Goal: Task Accomplishment & Management: Manage account settings

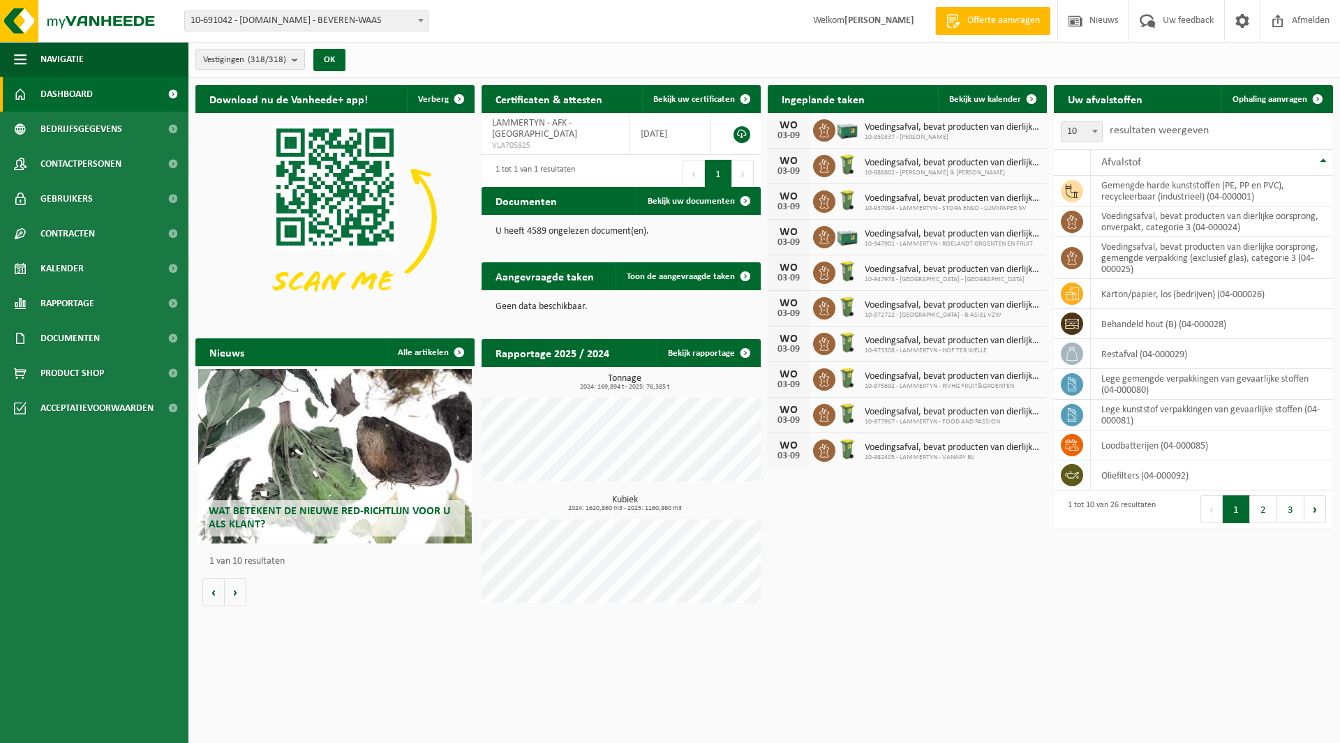
click at [287, 19] on span "10-691042 - [DOMAIN_NAME] - BEVEREN-WAAS" at bounding box center [306, 21] width 243 height 20
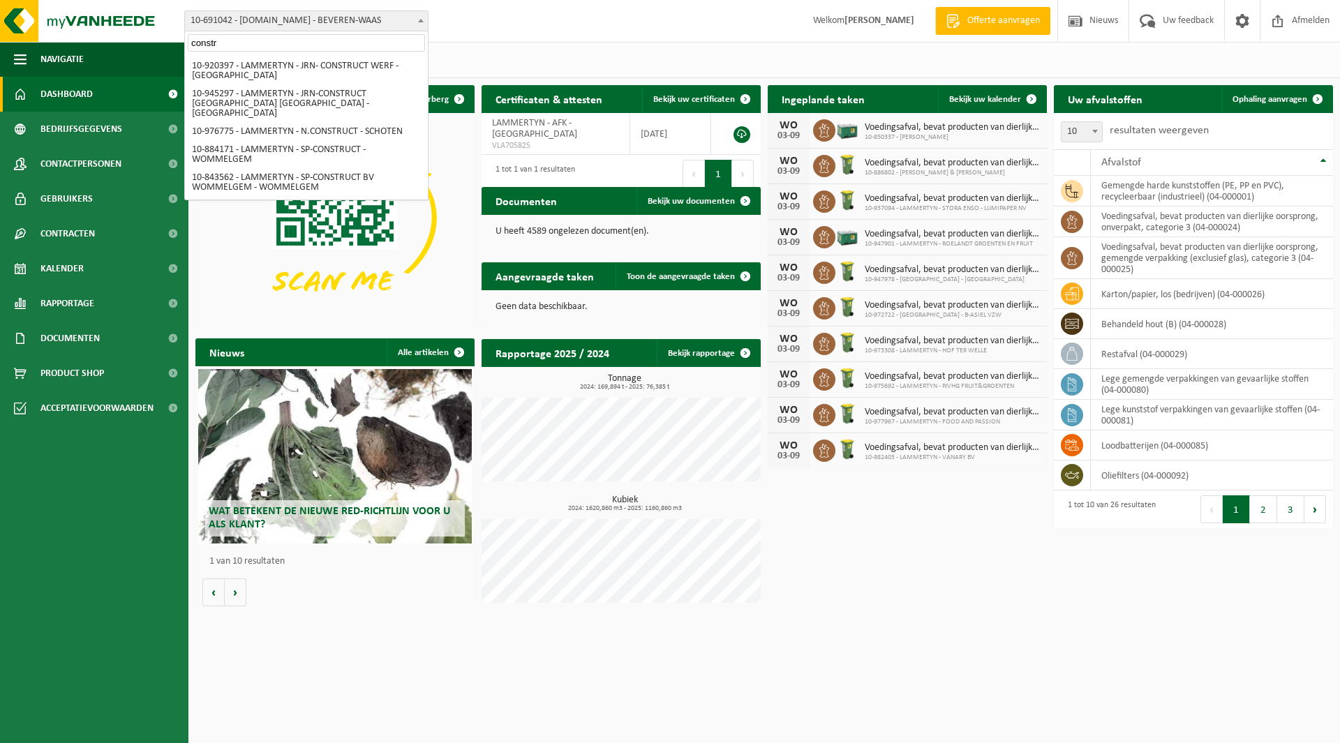
scroll to position [158, 0]
type input "constr"
select select "159068"
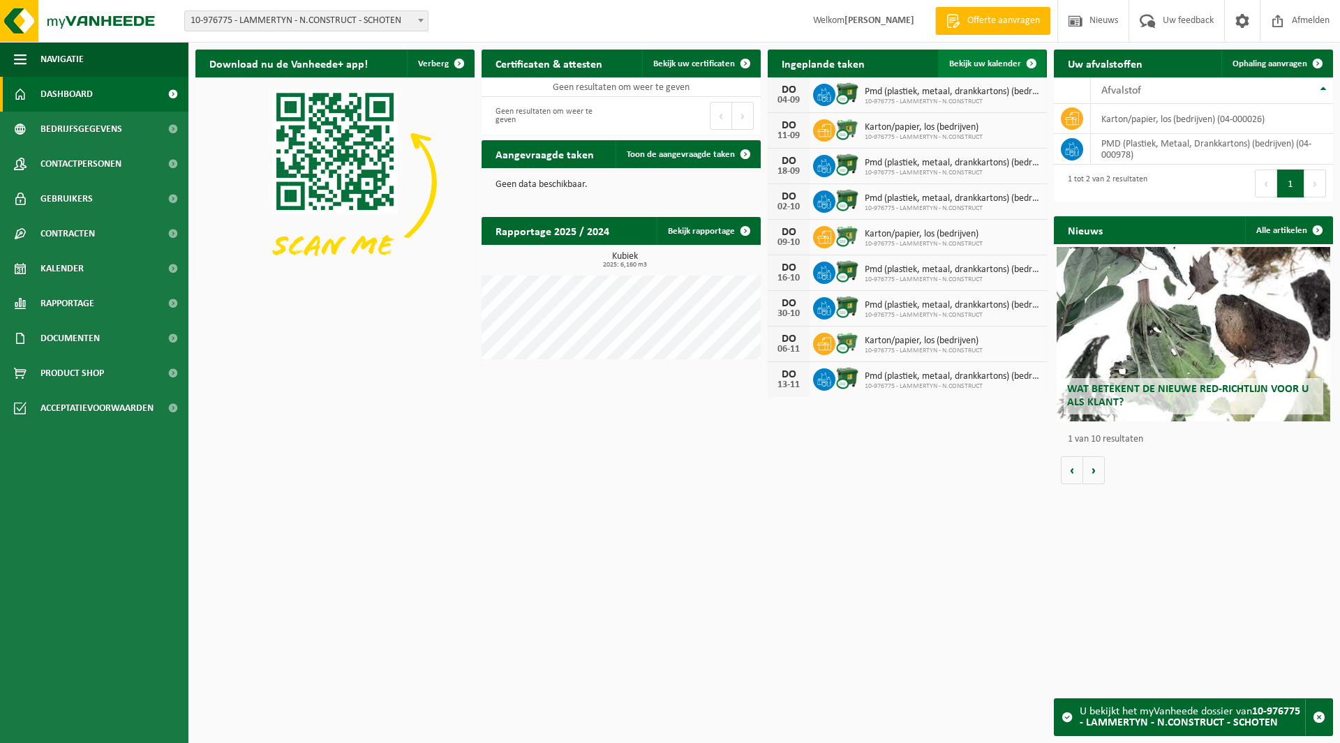
click at [995, 68] on span "Bekijk uw kalender" at bounding box center [985, 63] width 72 height 9
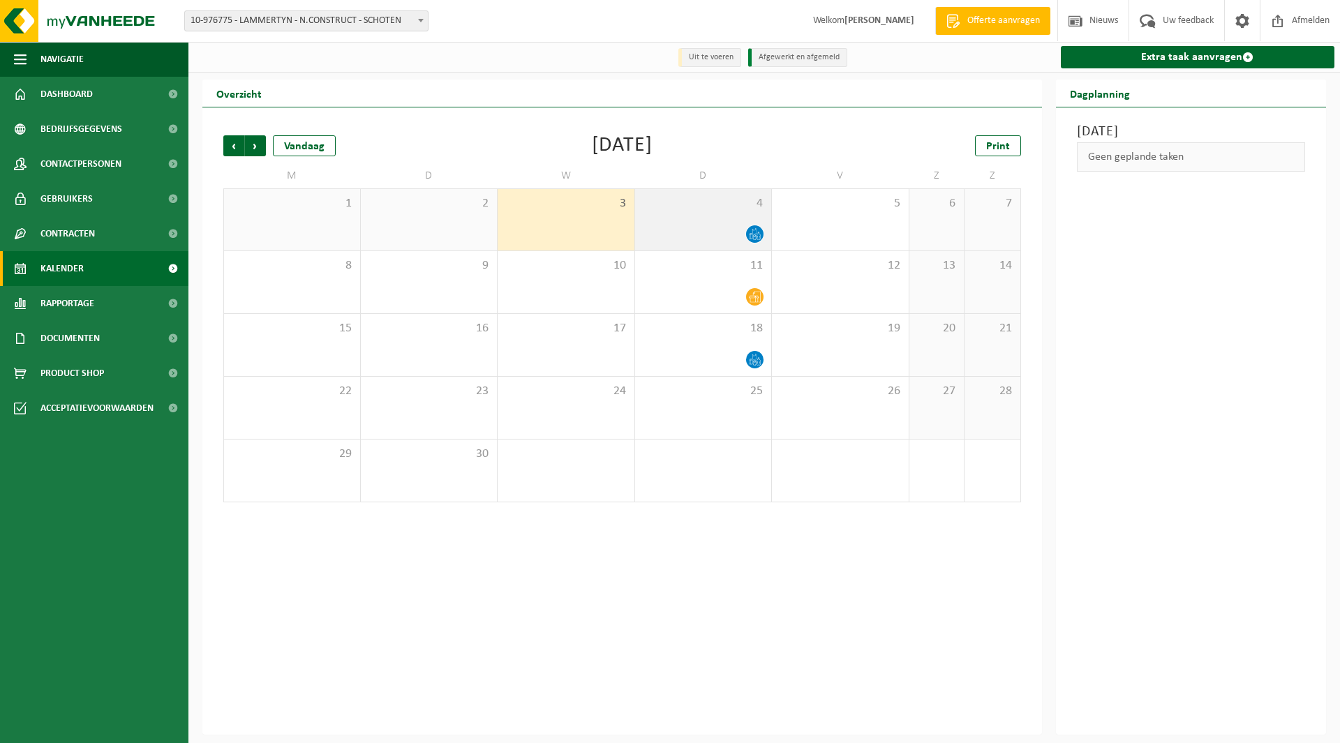
click at [744, 215] on div "4" at bounding box center [703, 219] width 137 height 61
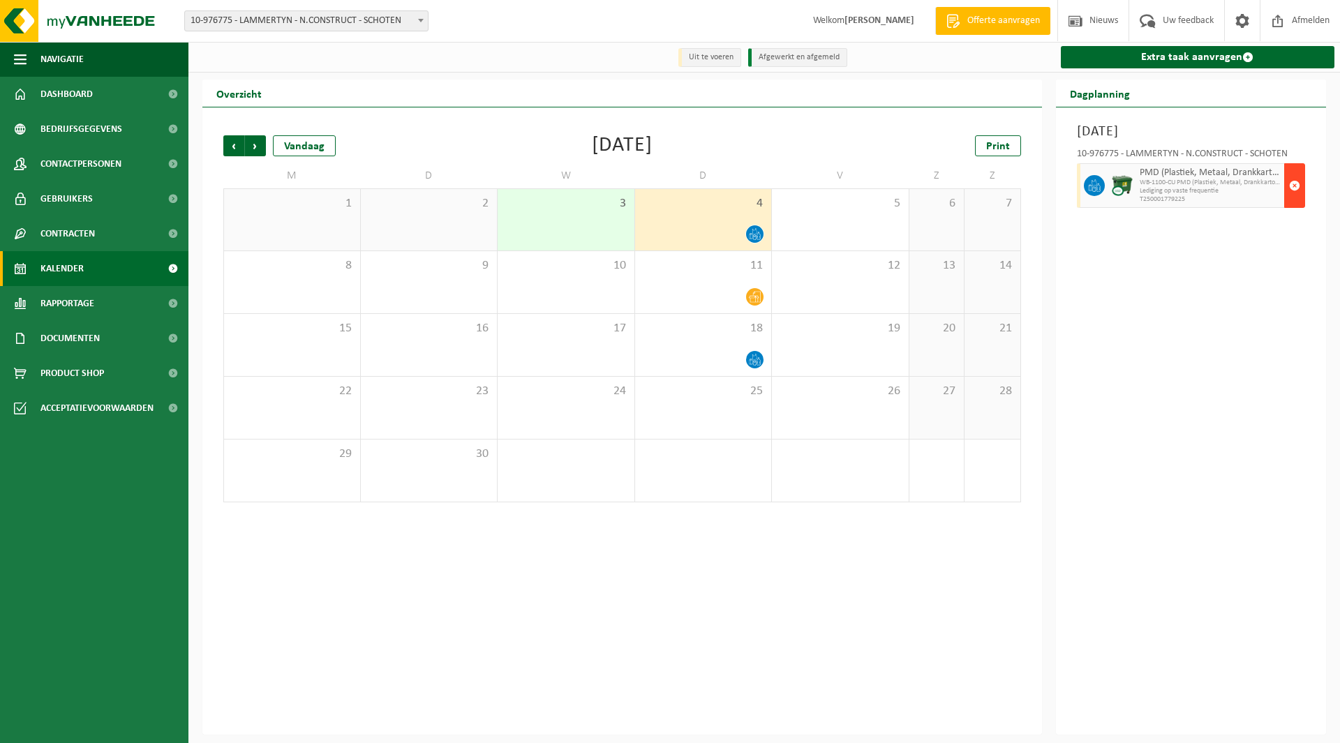
click at [1292, 186] on span "button" at bounding box center [1294, 186] width 11 height 28
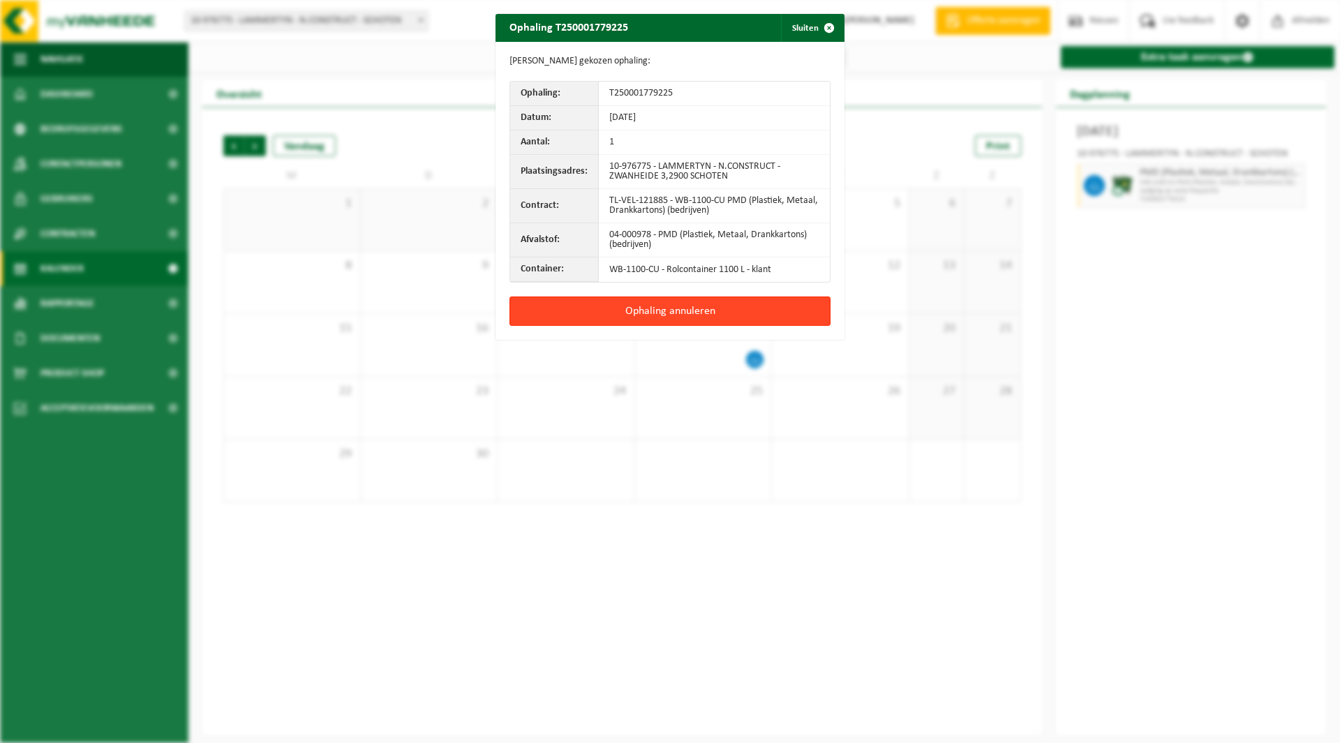
click at [682, 314] on button "Ophaling annuleren" at bounding box center [669, 311] width 321 height 29
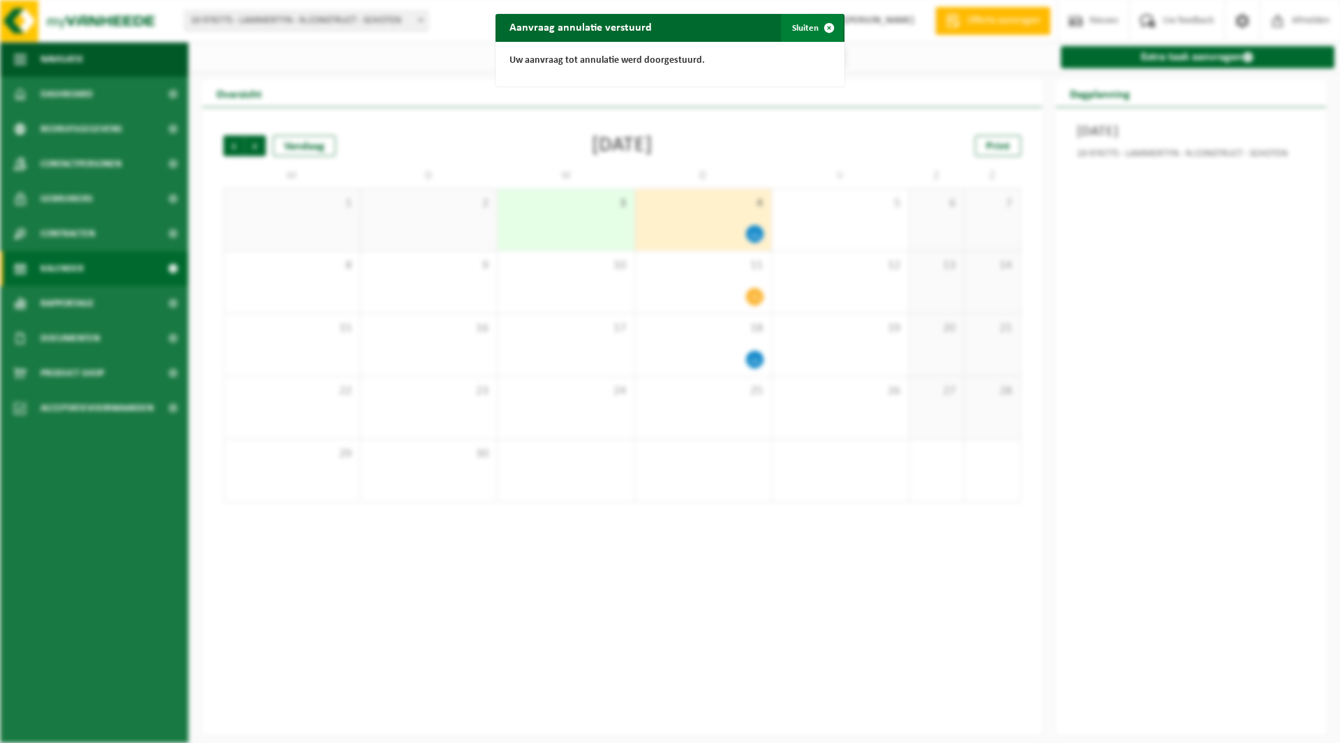
click at [788, 31] on button "Sluiten" at bounding box center [812, 28] width 62 height 28
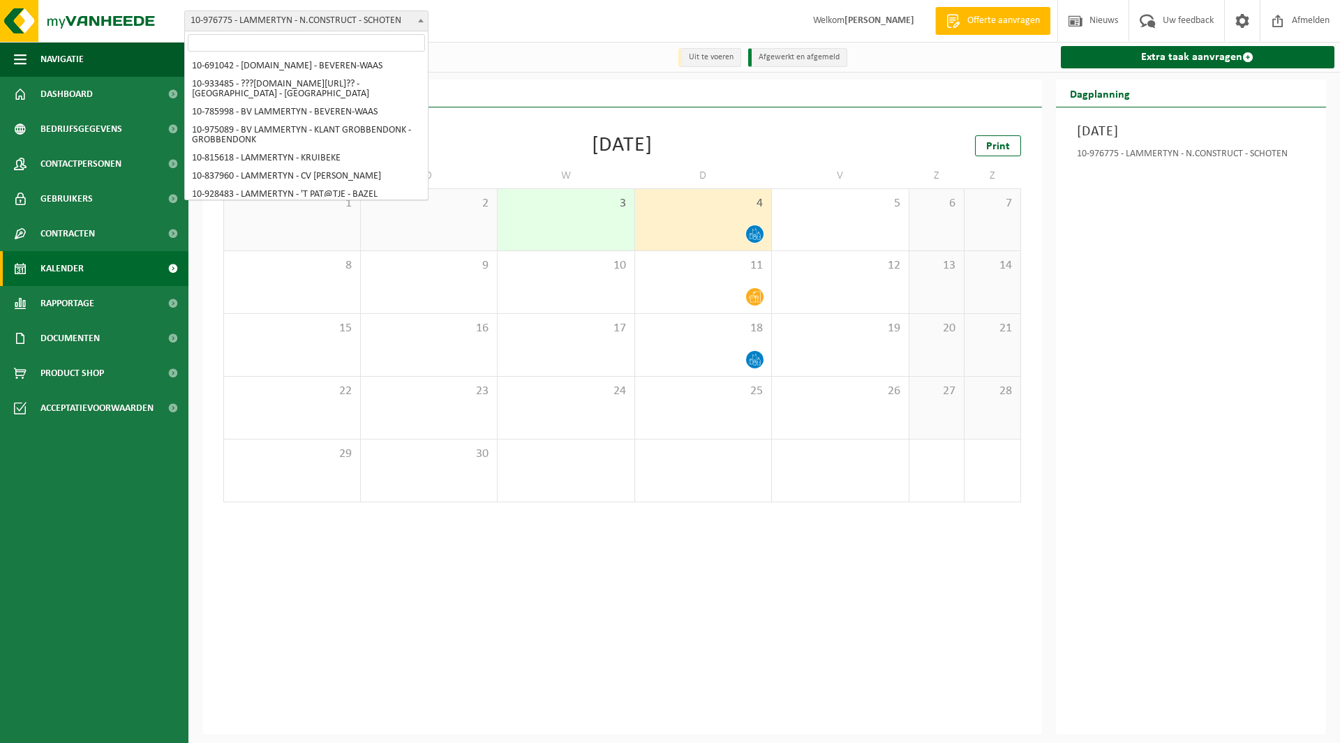
click at [220, 25] on span "10-976775 - LAMMERTYN - N.CONSTRUCT - SCHOTEN" at bounding box center [306, 21] width 243 height 20
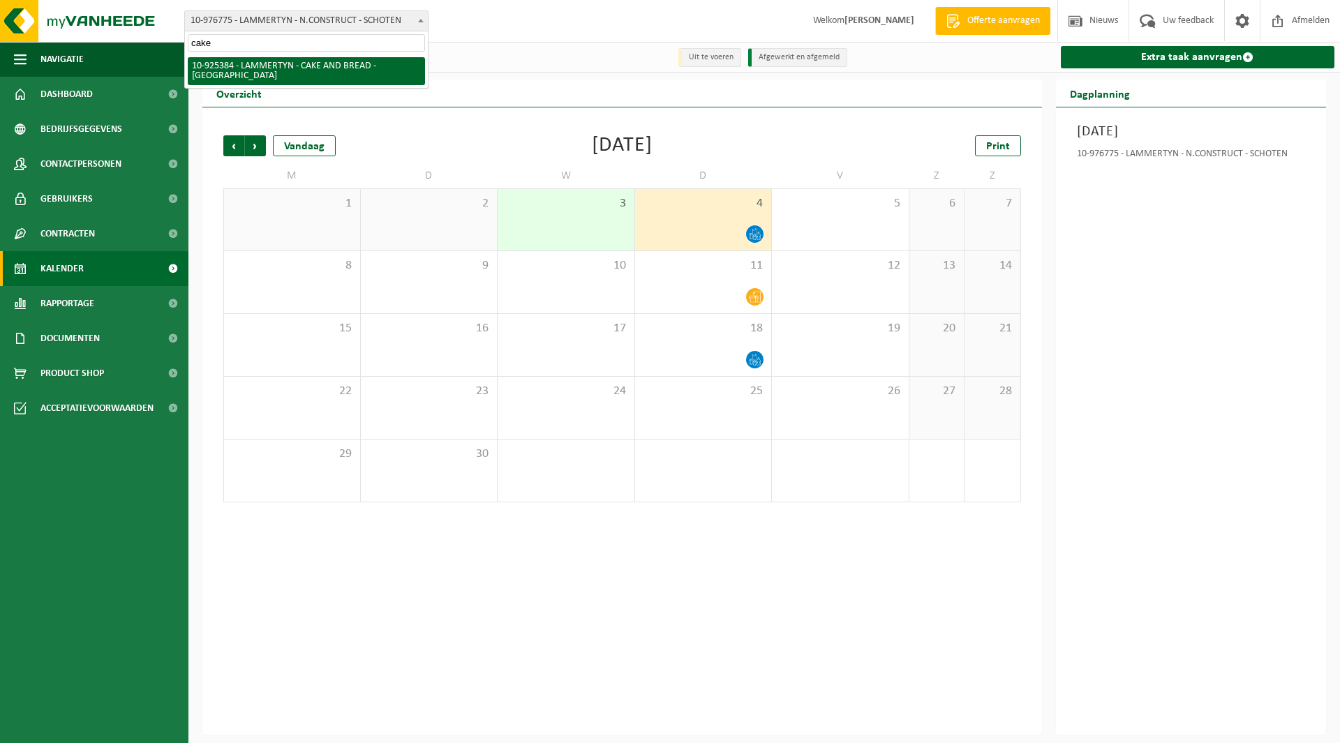
type input "cake"
select select "131856"
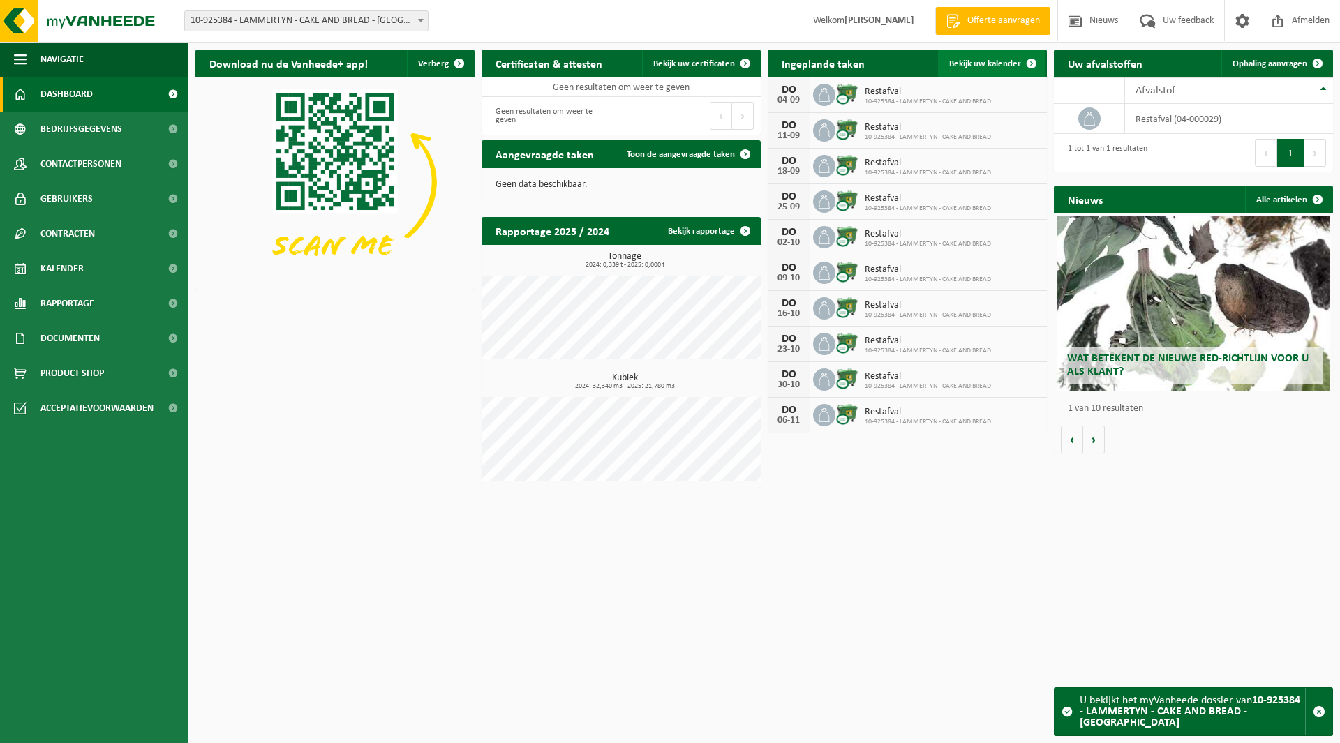
click at [1001, 63] on span "Bekijk uw kalender" at bounding box center [985, 63] width 72 height 9
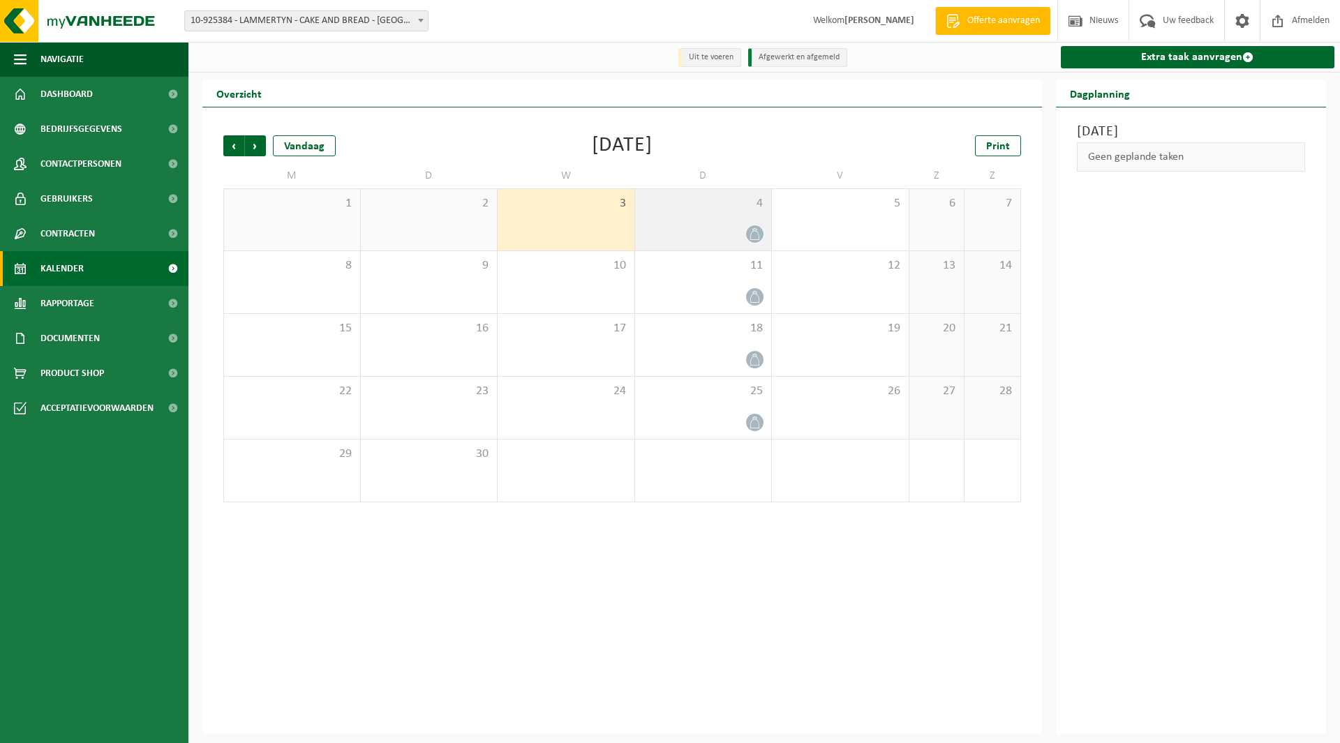
click at [682, 230] on div at bounding box center [703, 234] width 123 height 19
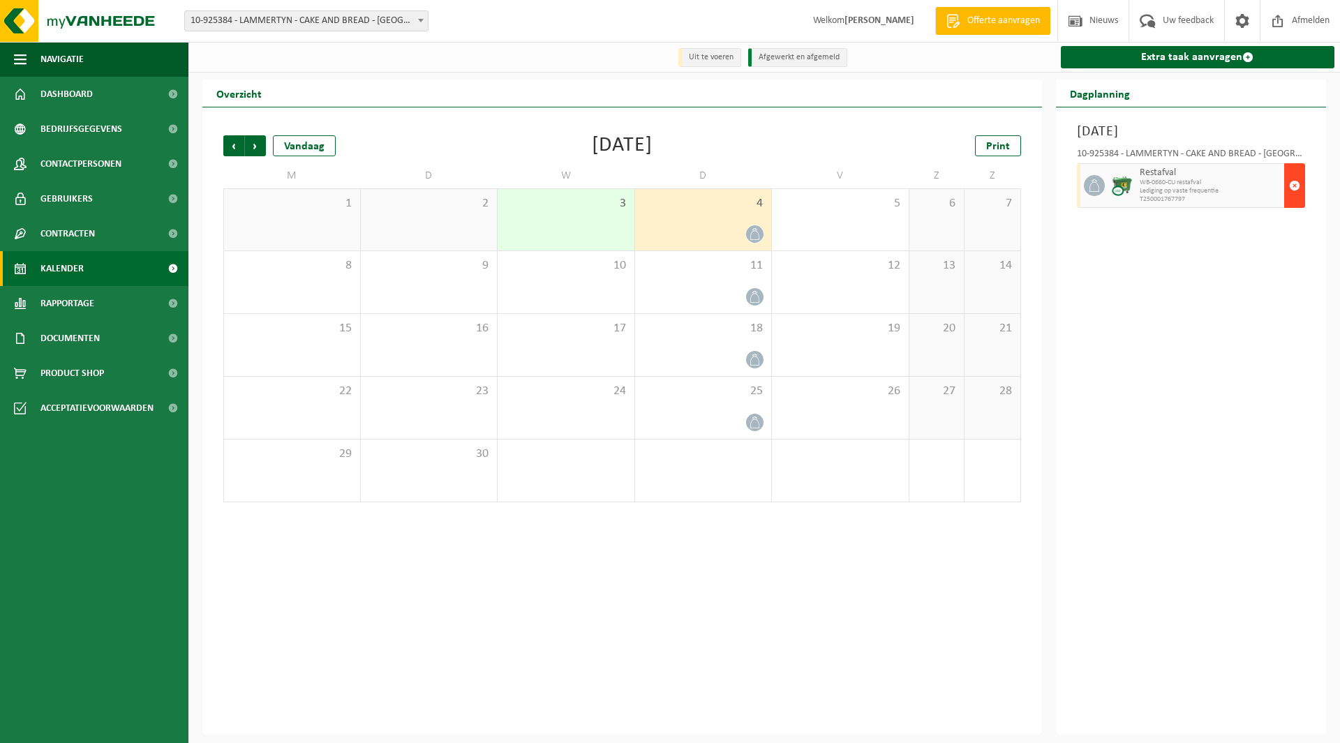
click at [1296, 177] on span "button" at bounding box center [1294, 186] width 11 height 28
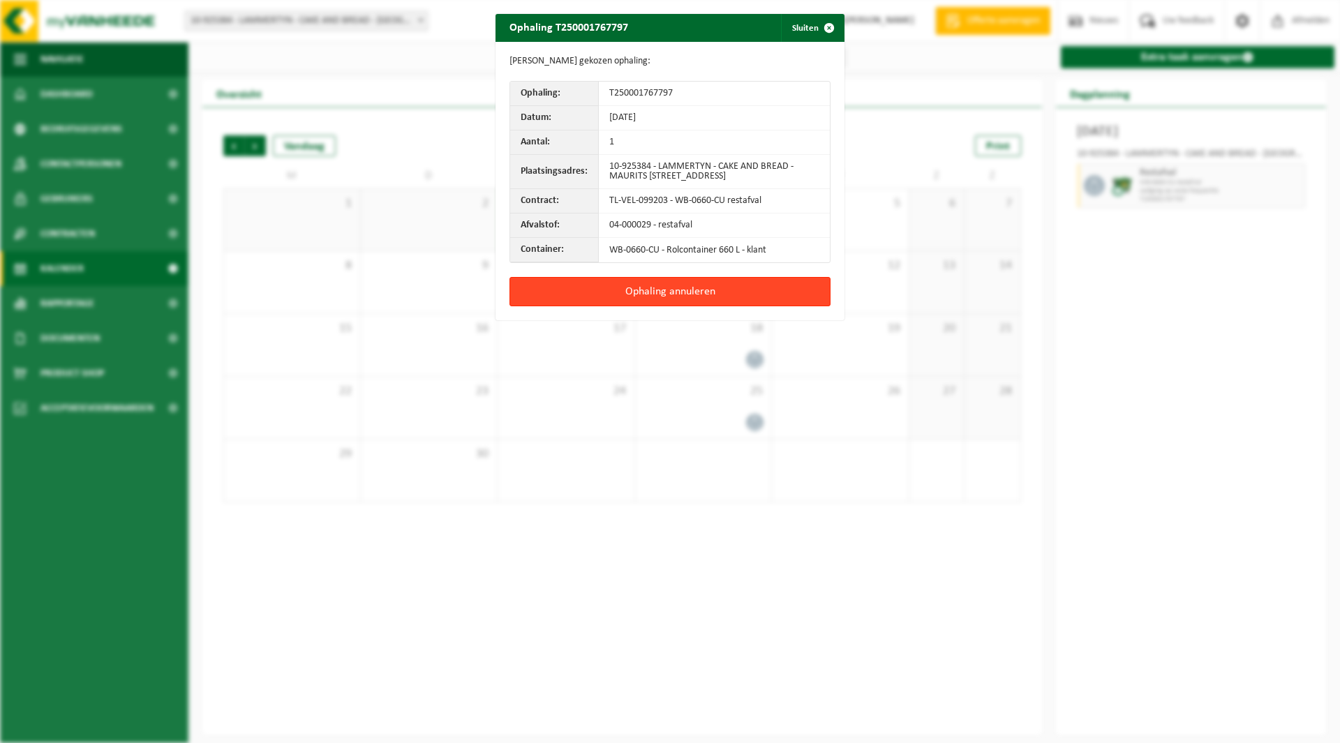
click at [636, 293] on button "Ophaling annuleren" at bounding box center [669, 291] width 321 height 29
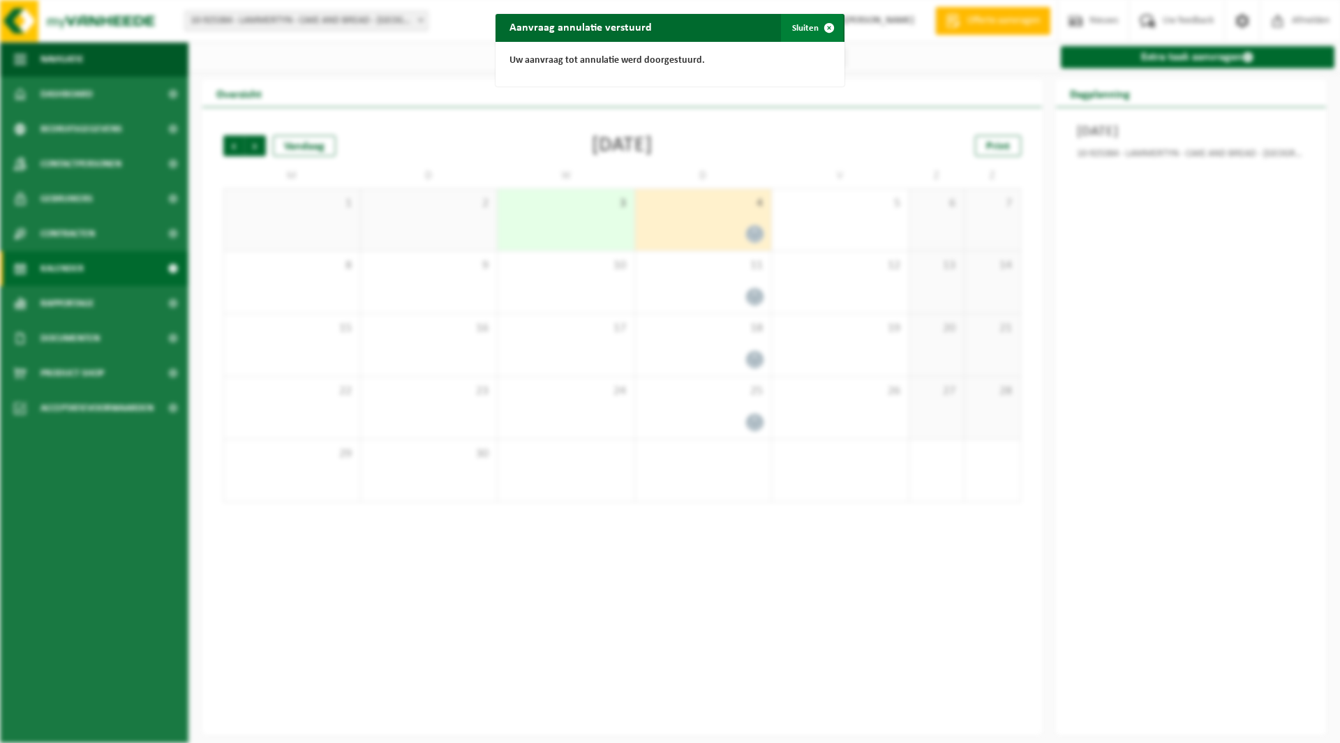
click at [802, 21] on button "Sluiten" at bounding box center [812, 28] width 62 height 28
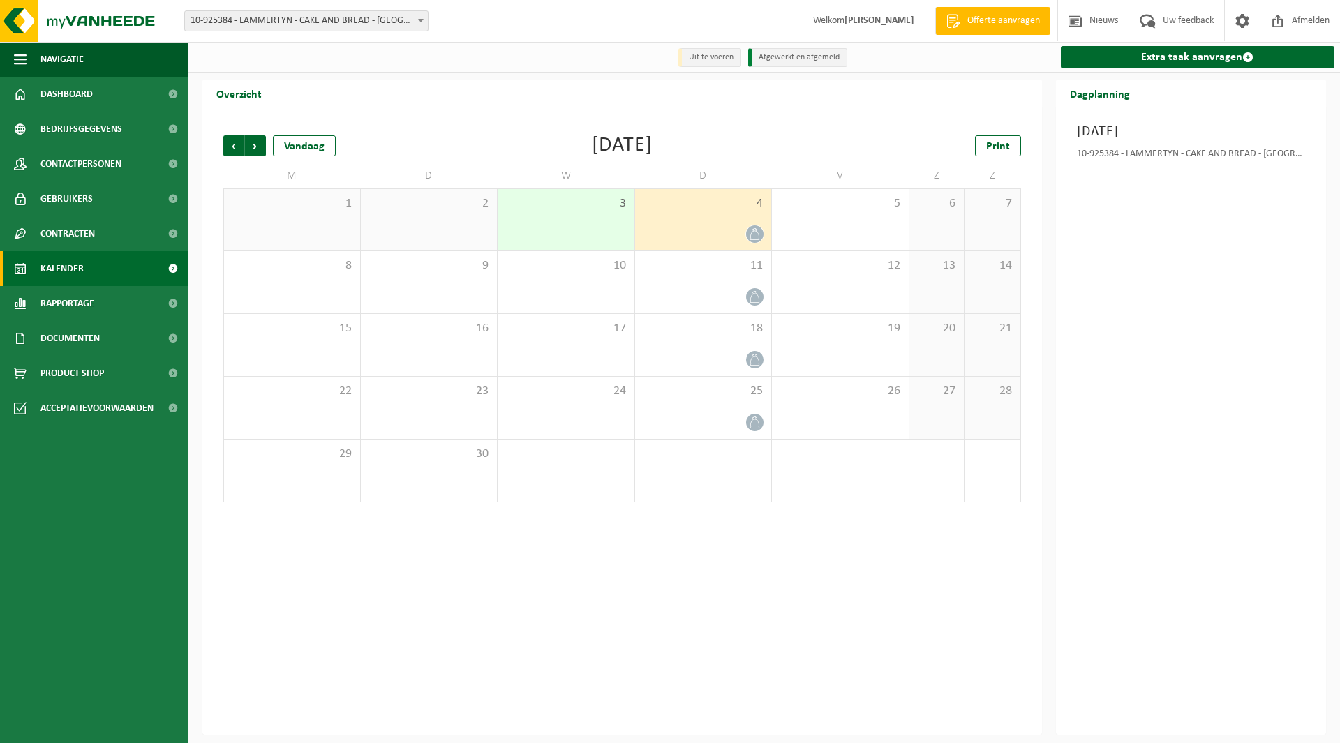
click at [273, 25] on span "10-925384 - LAMMERTYN - CAKE AND BREAD - [GEOGRAPHIC_DATA]" at bounding box center [306, 21] width 243 height 20
type input "chikara"
select select "141526"
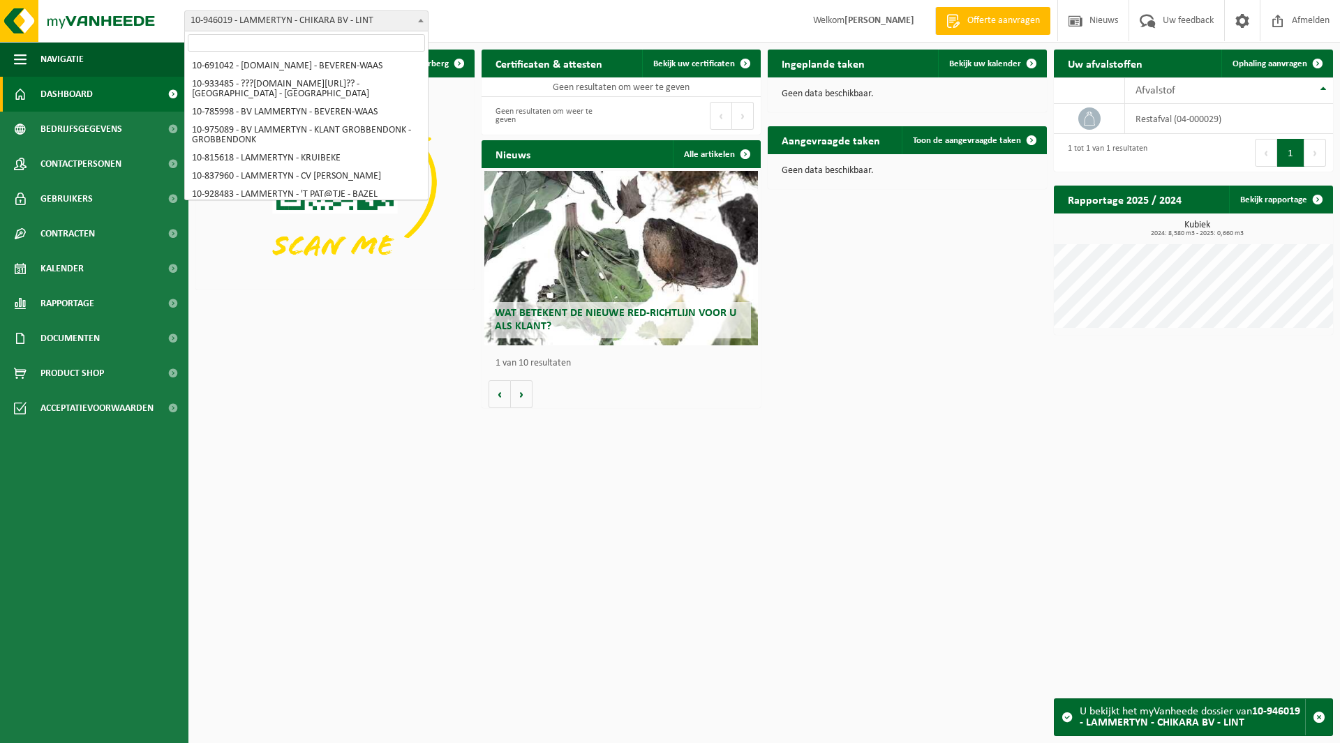
click at [242, 23] on span "10-946019 - LAMMERTYN - CHIKARA BV - LINT" at bounding box center [306, 21] width 243 height 20
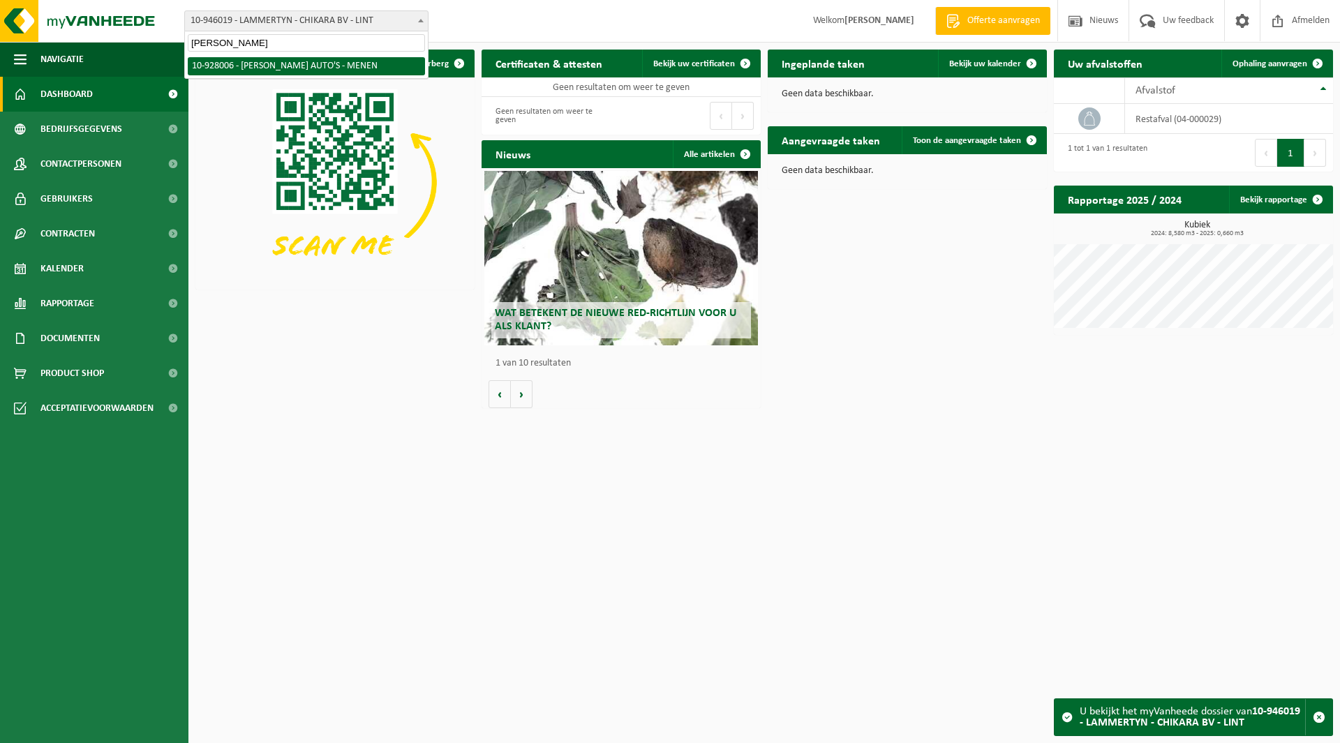
type input "emil"
select select "133168"
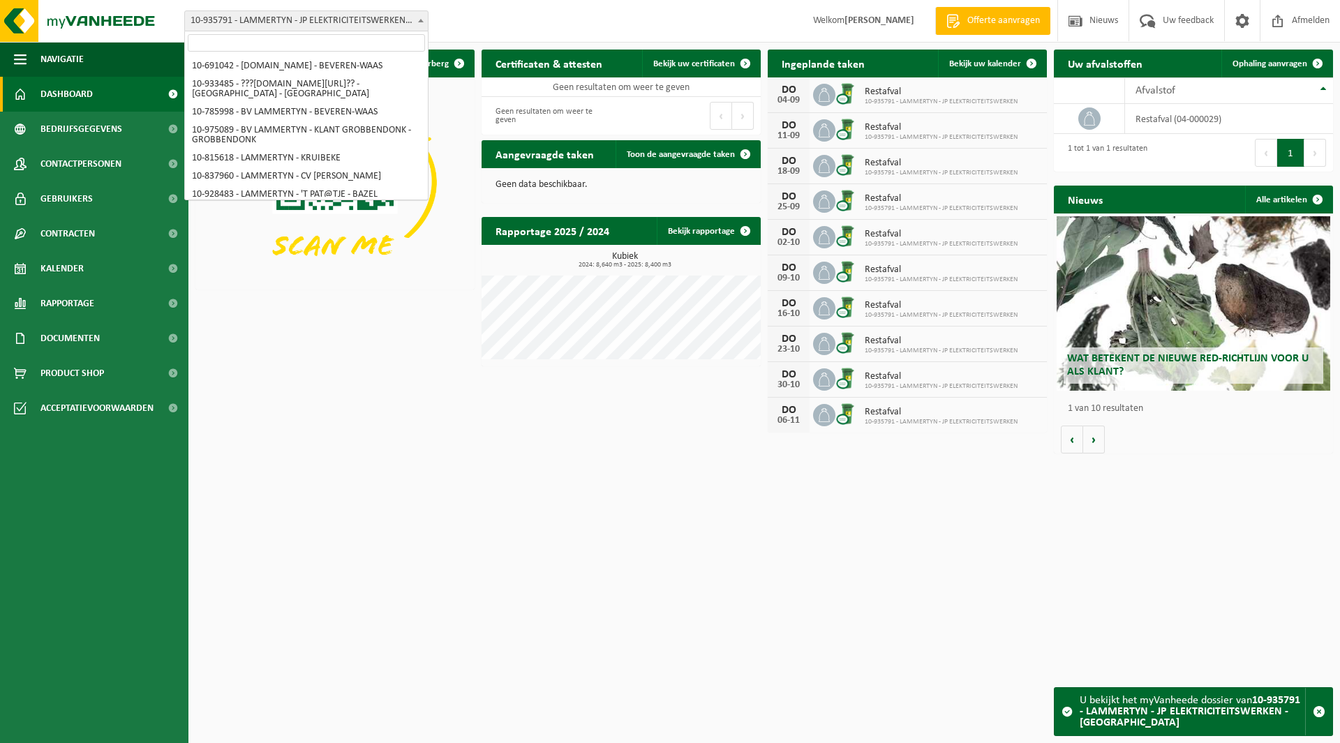
click at [293, 17] on span "10-935791 - LAMMERTYN - JP ELEKTRICITEITSWERKEN - [GEOGRAPHIC_DATA]" at bounding box center [306, 21] width 243 height 20
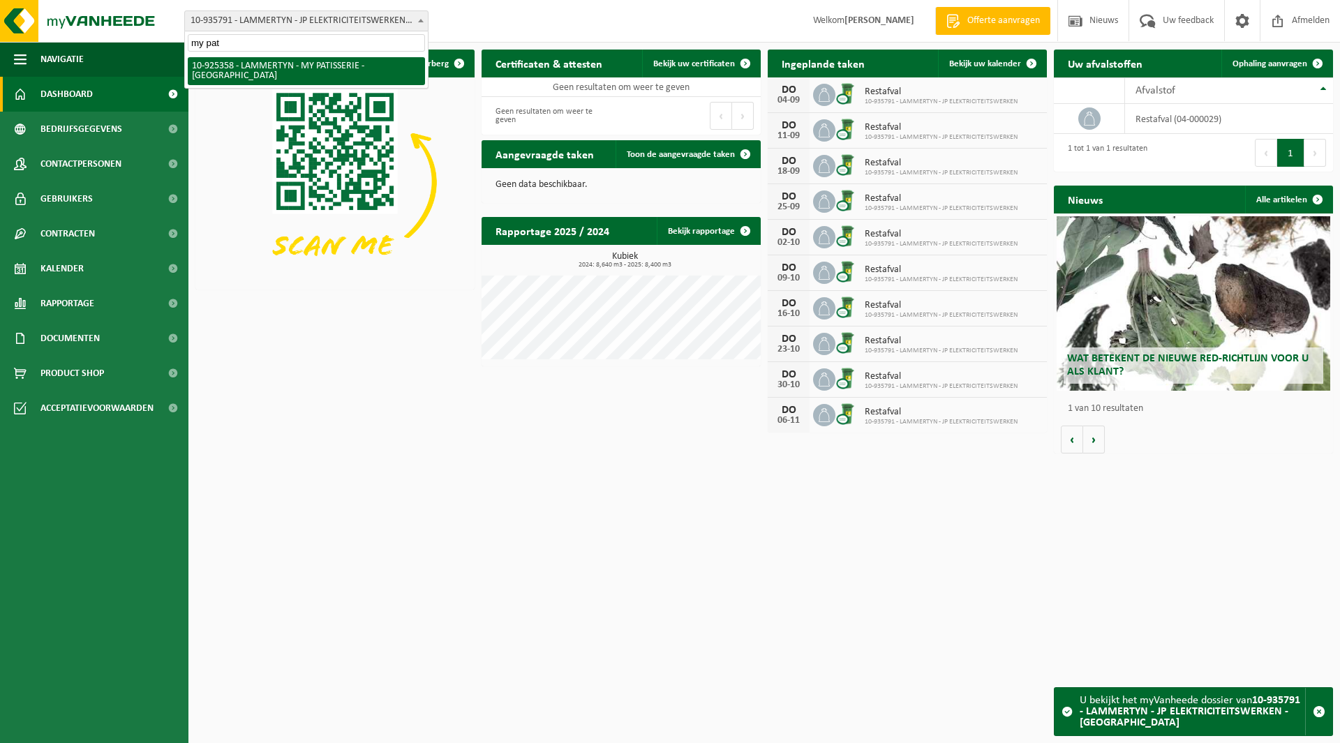
type input "my pat"
select select "131844"
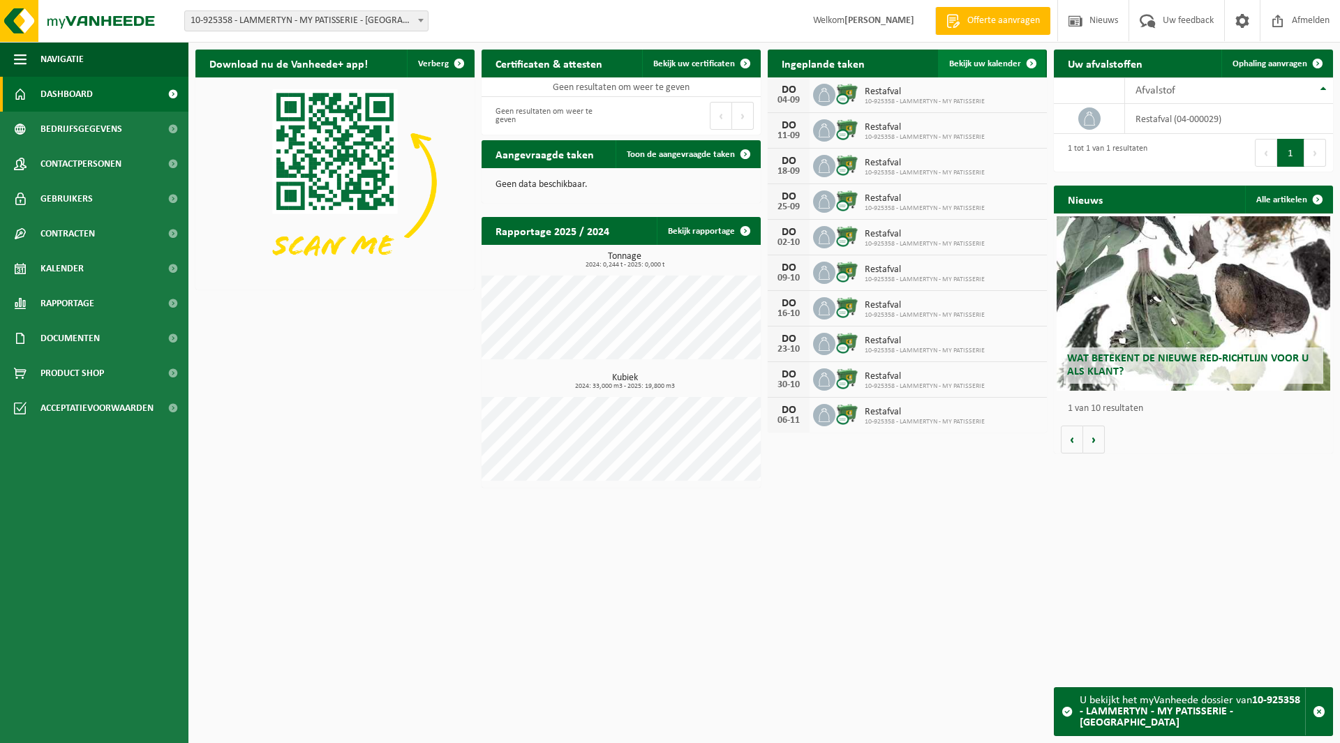
click at [982, 58] on link "Bekijk uw kalender" at bounding box center [991, 64] width 107 height 28
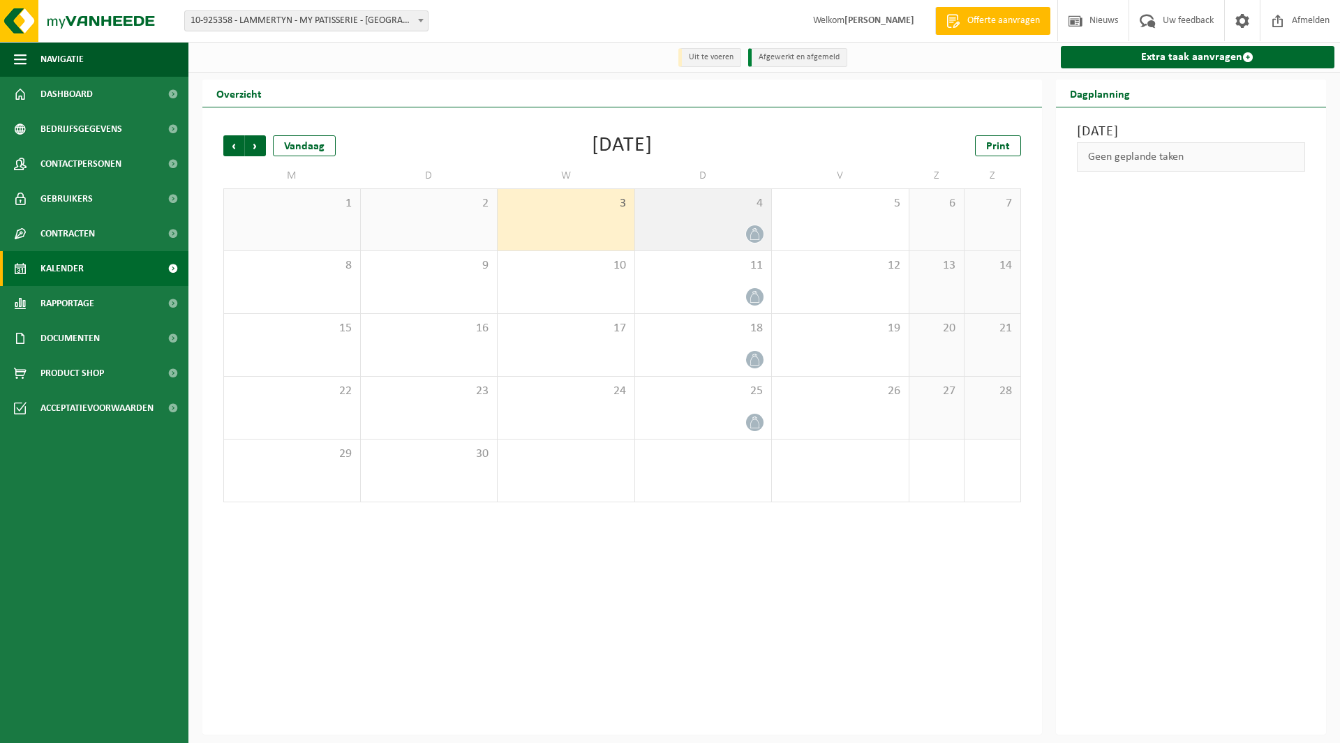
click at [724, 223] on div "4" at bounding box center [703, 219] width 137 height 61
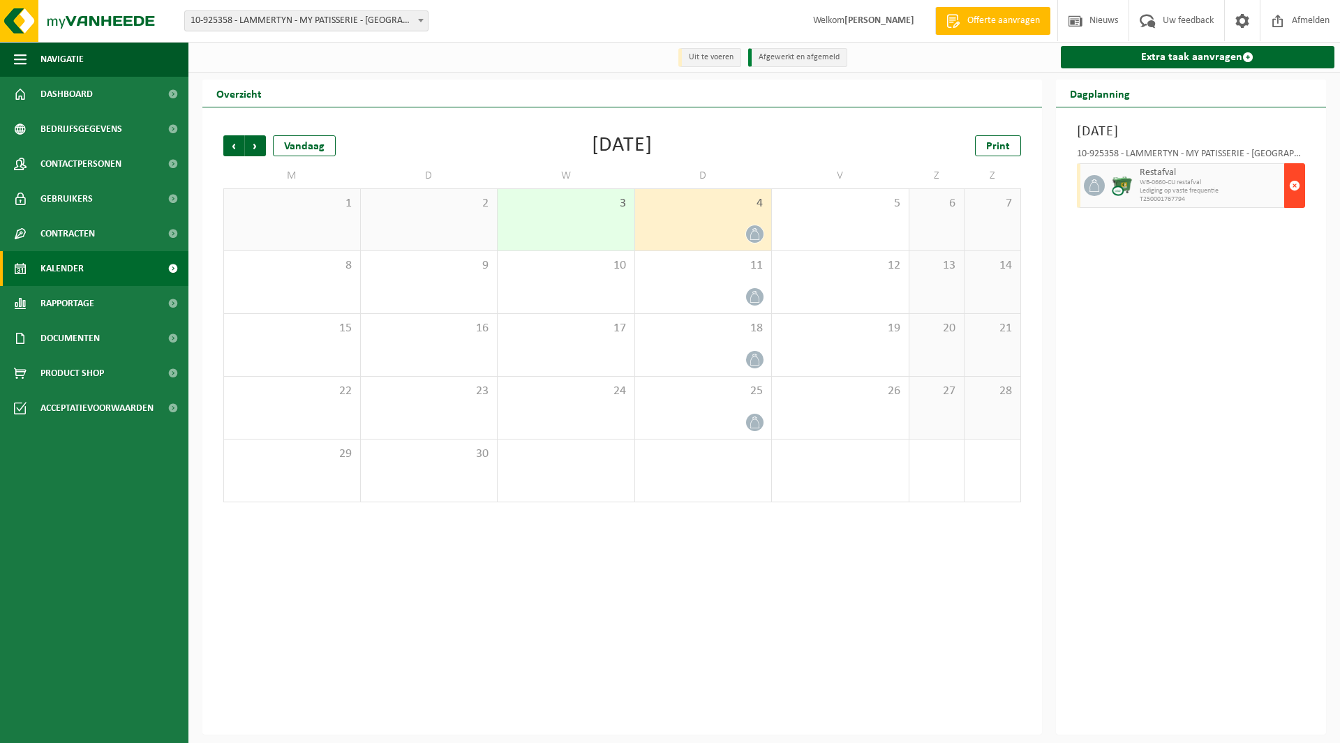
click at [1294, 172] on button "button" at bounding box center [1294, 185] width 21 height 45
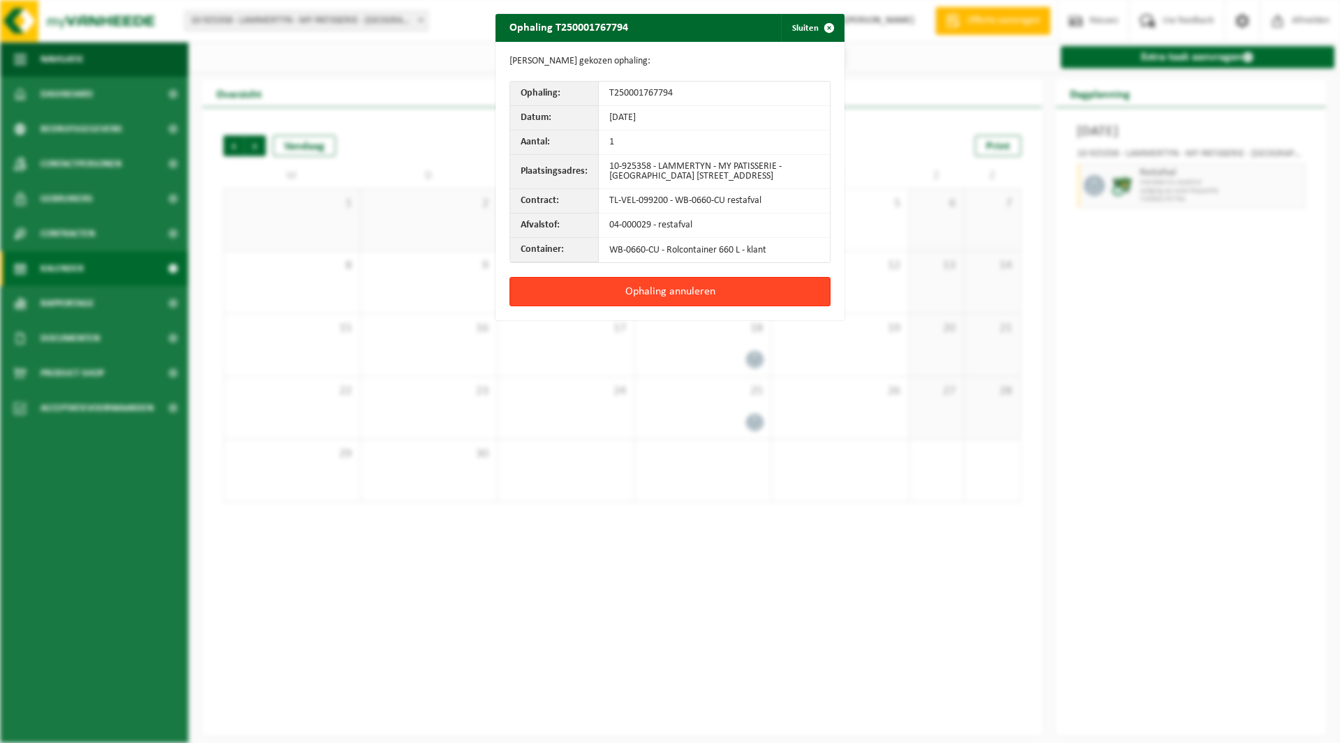
click at [656, 297] on button "Ophaling annuleren" at bounding box center [669, 291] width 321 height 29
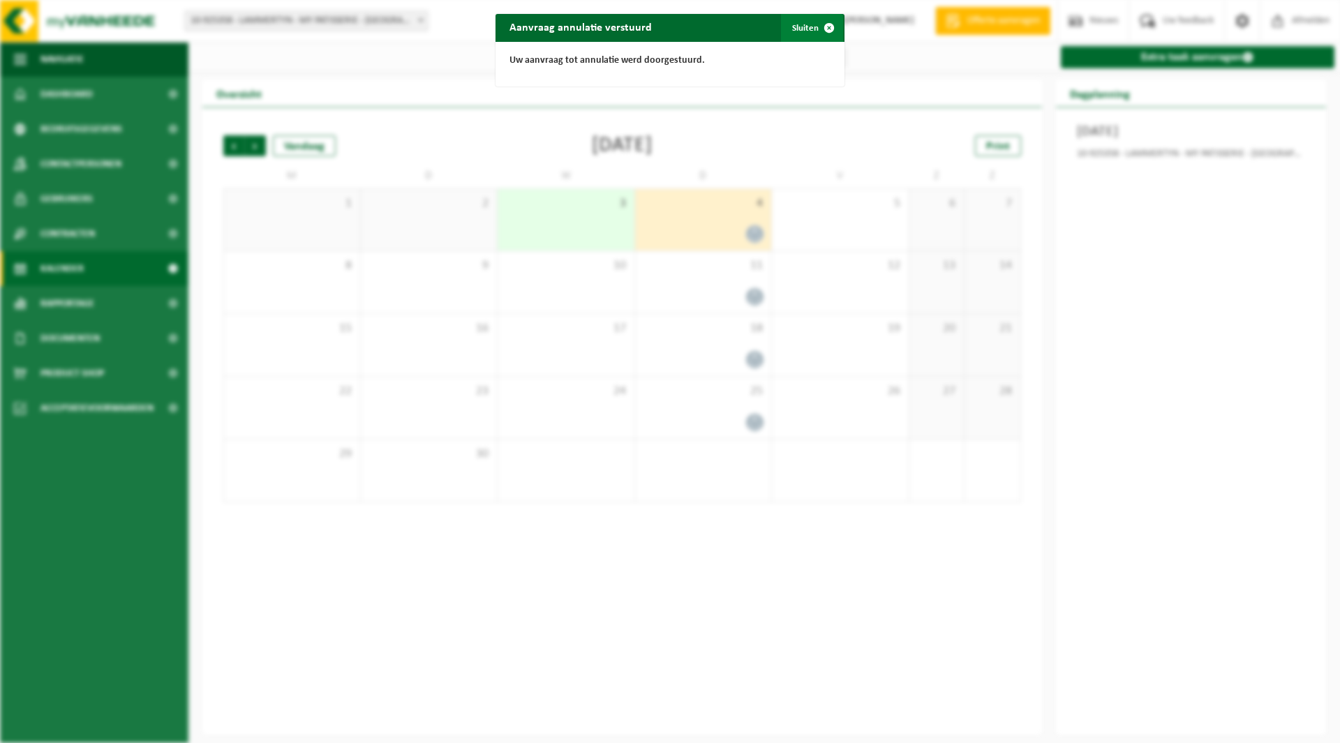
click at [800, 22] on button "Sluiten" at bounding box center [812, 28] width 62 height 28
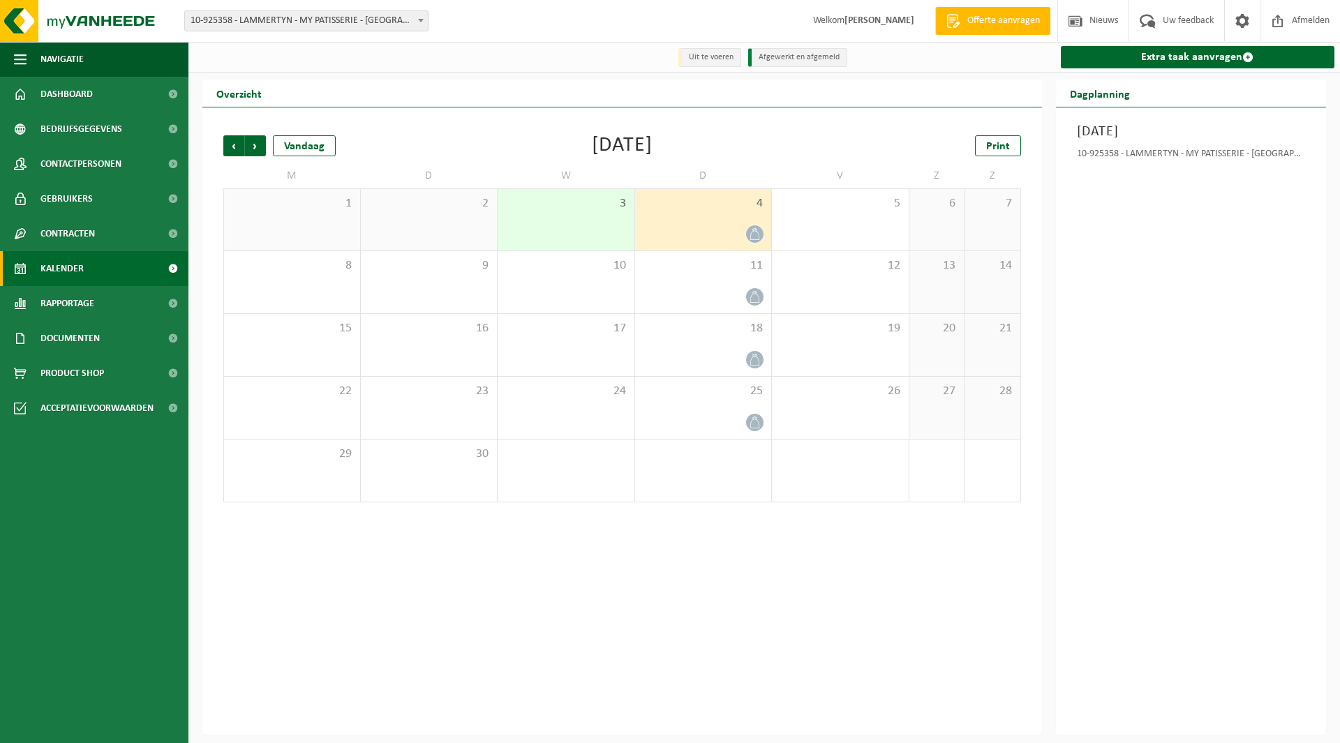
click at [359, 17] on span "10-925358 - LAMMERTYN - MY PATISSERIE - [GEOGRAPHIC_DATA]" at bounding box center [306, 21] width 243 height 20
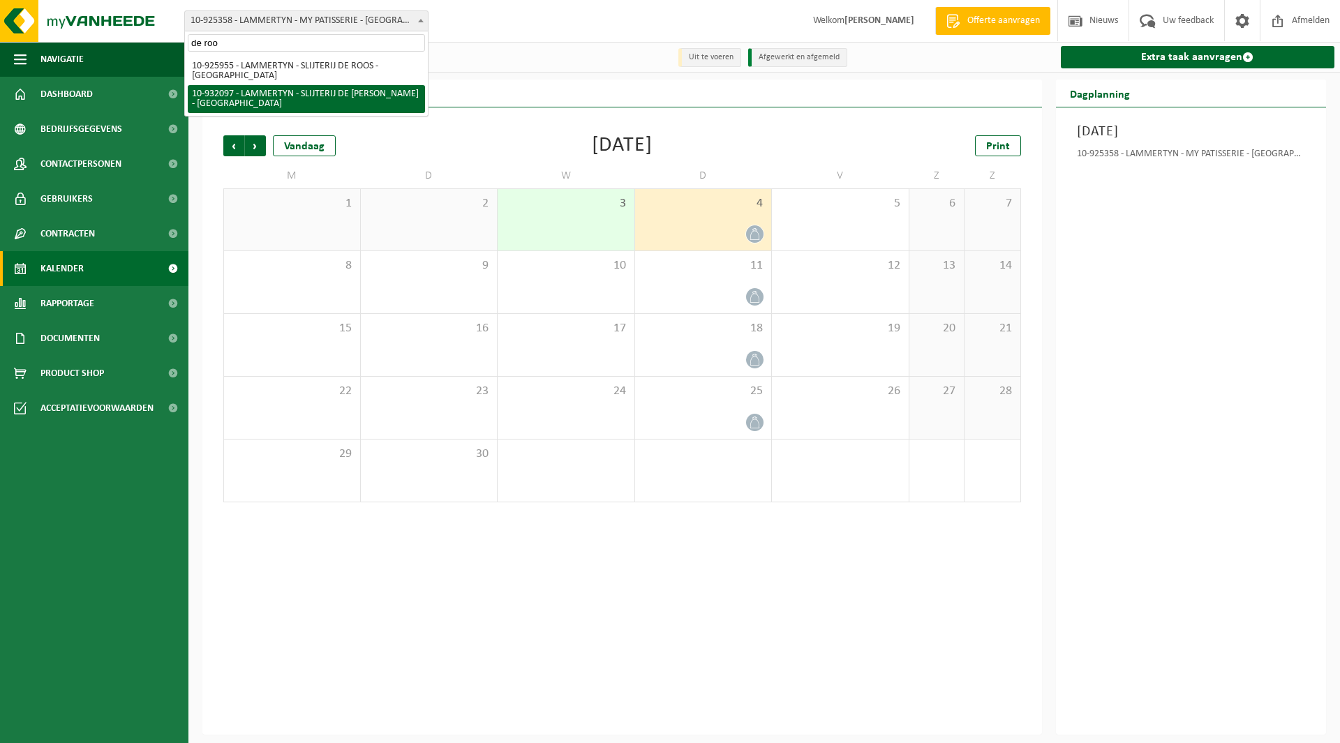
type input "de roo"
select select "135065"
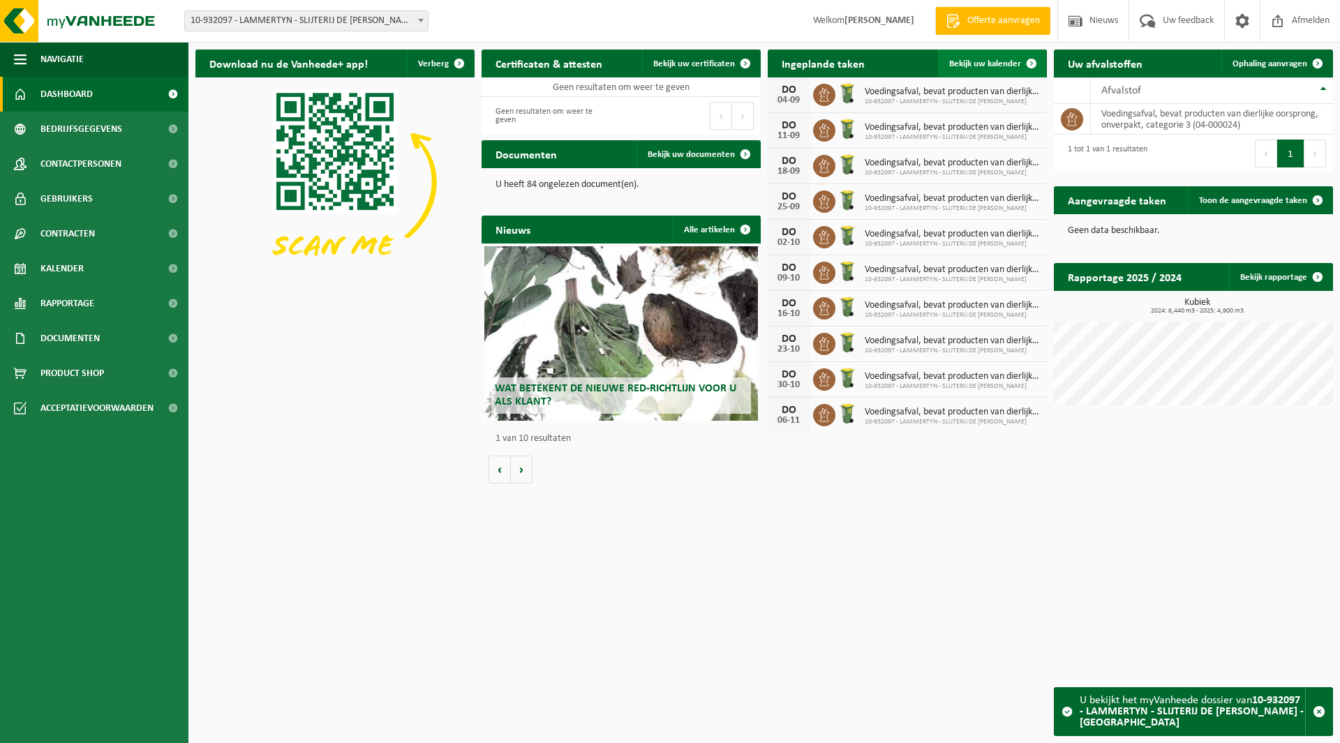
click at [973, 67] on span "Bekijk uw kalender" at bounding box center [985, 63] width 72 height 9
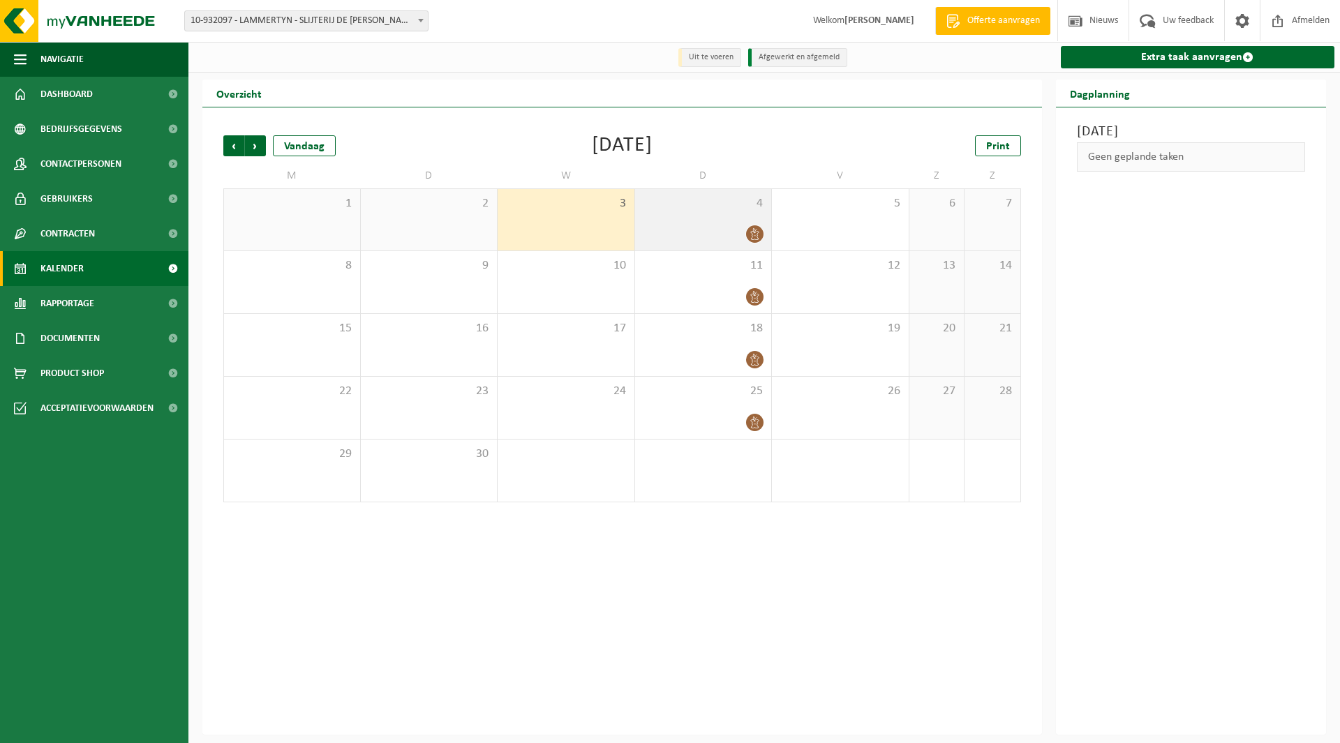
click at [733, 215] on div "4" at bounding box center [703, 219] width 137 height 61
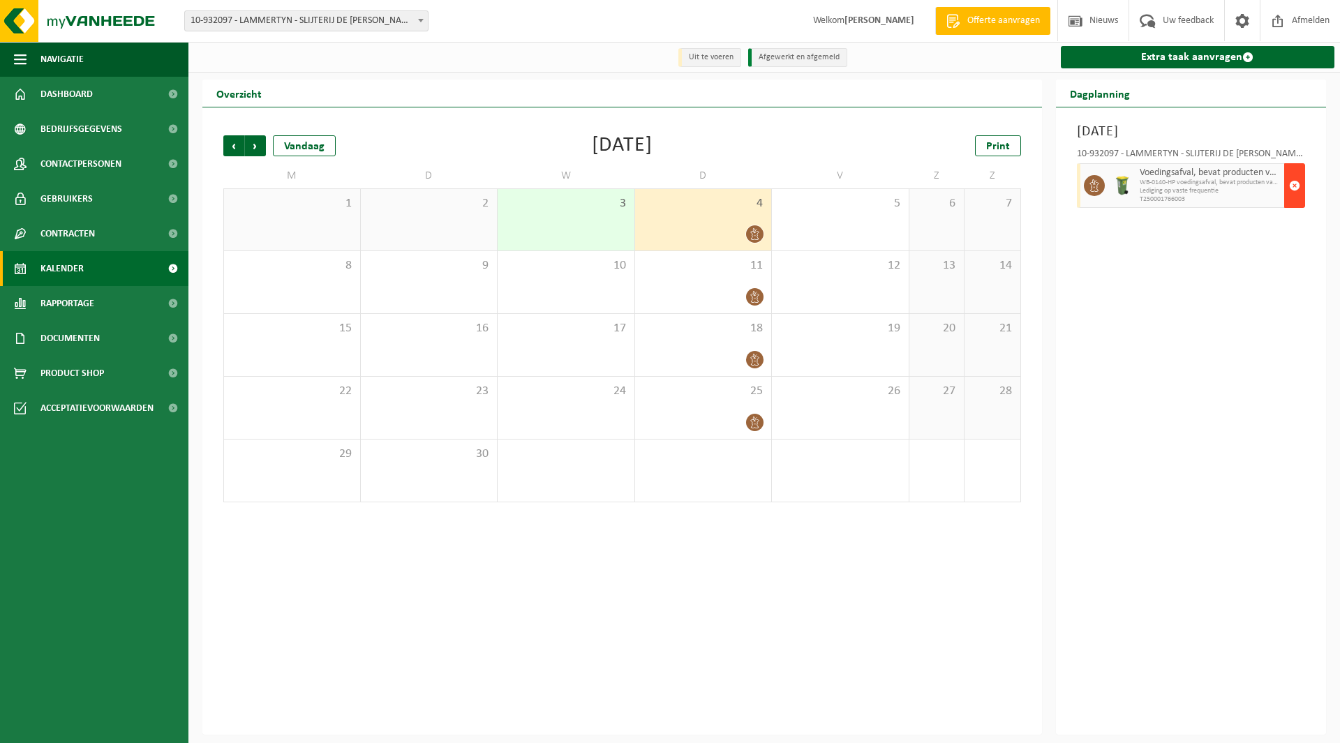
click at [1300, 184] on button "button" at bounding box center [1294, 185] width 21 height 45
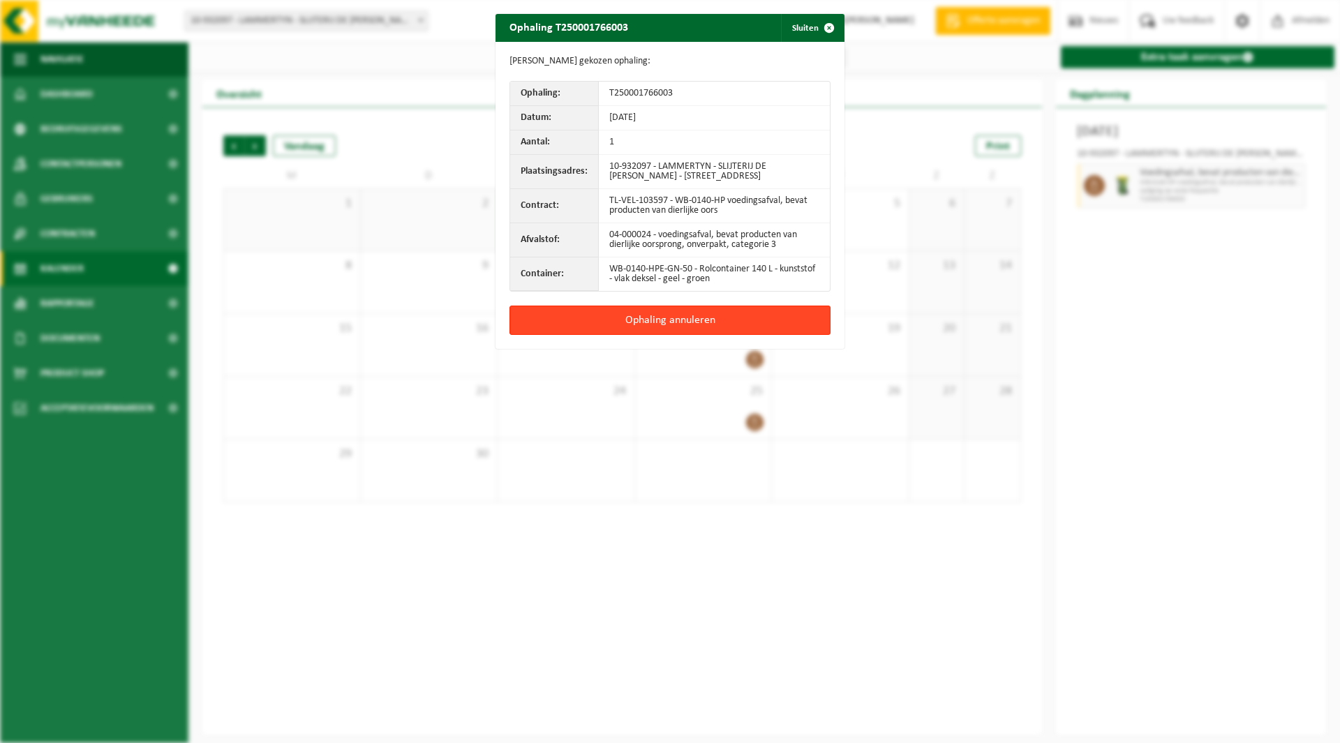
click at [617, 326] on button "Ophaling annuleren" at bounding box center [669, 320] width 321 height 29
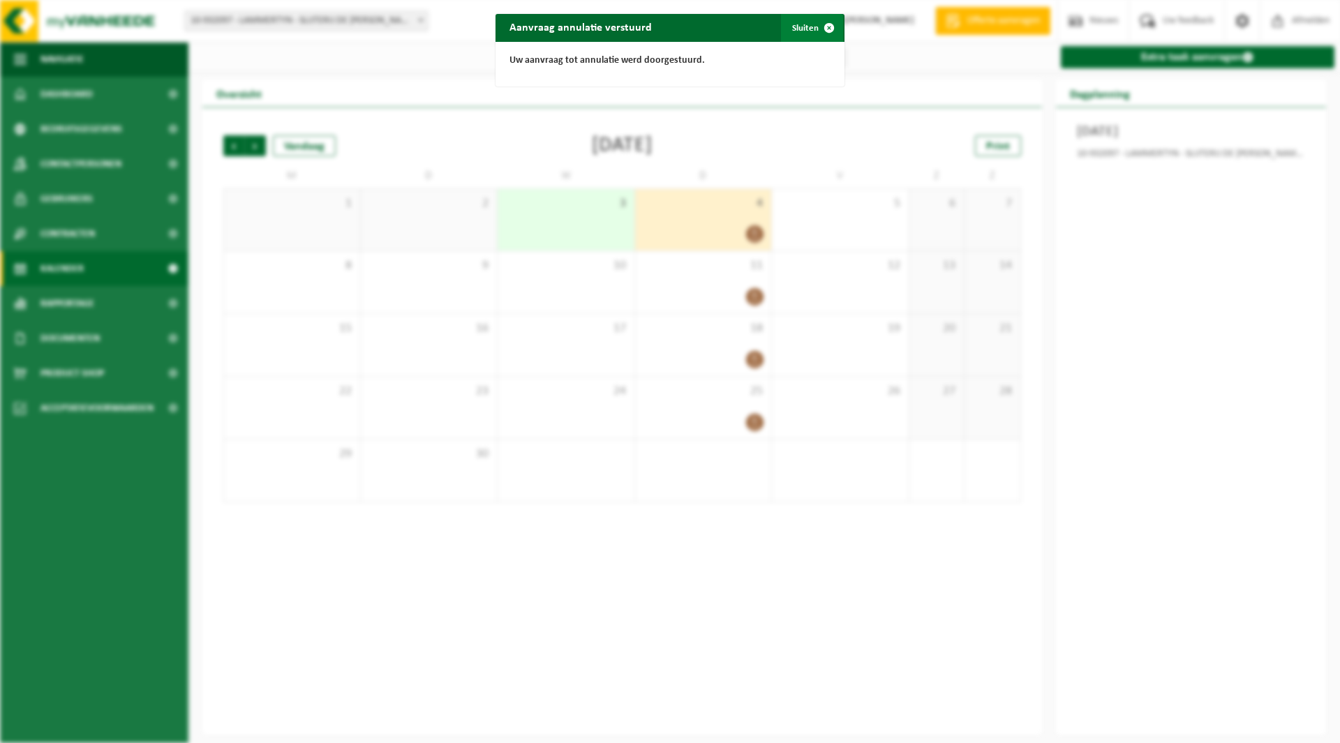
click at [815, 31] on span "button" at bounding box center [829, 28] width 28 height 28
